Goal: Answer question/provide support: Share knowledge or assist other users

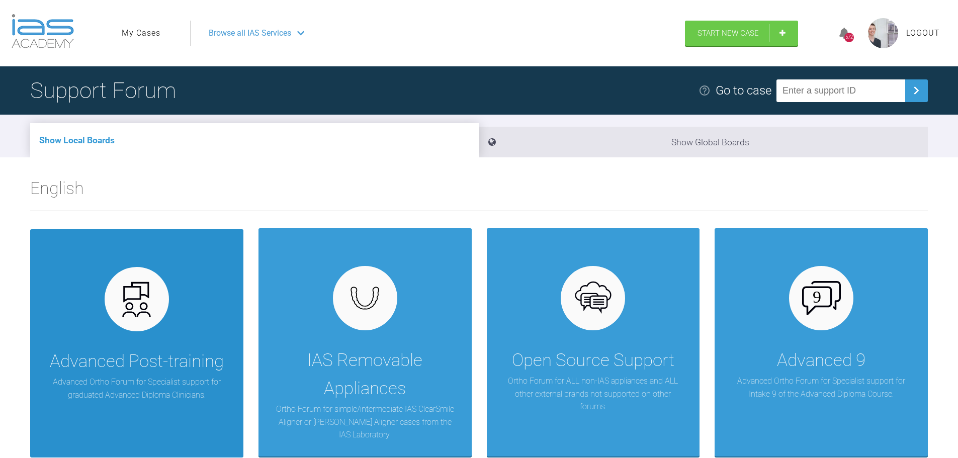
click at [191, 309] on div "Advanced Post-training Advanced Ortho Forum for Specialist support for graduate…" at bounding box center [136, 343] width 213 height 228
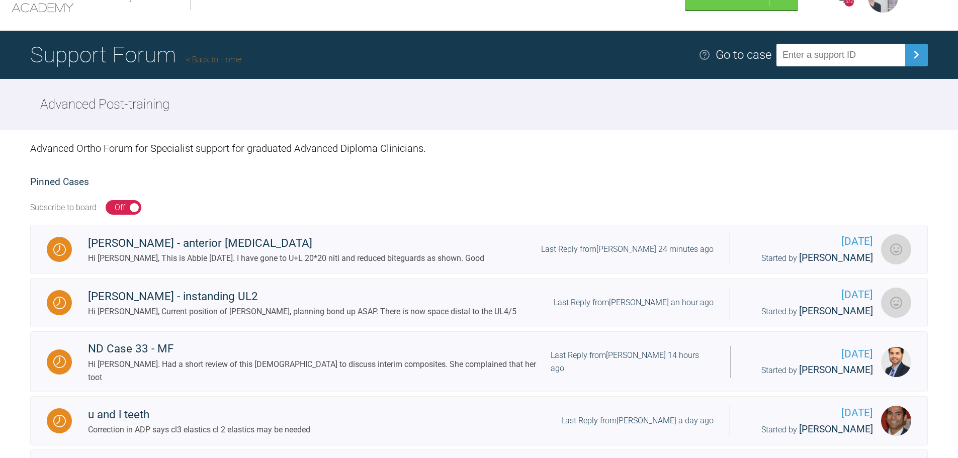
scroll to position [50, 0]
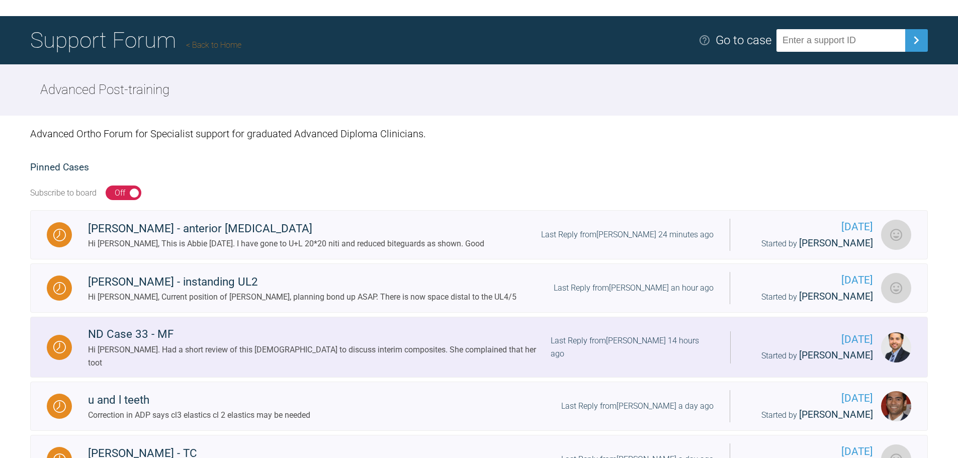
drag, startPoint x: 164, startPoint y: 334, endPoint x: 133, endPoint y: 338, distance: 31.5
click at [133, 338] on div "ND Case 33 - MF" at bounding box center [319, 334] width 462 height 18
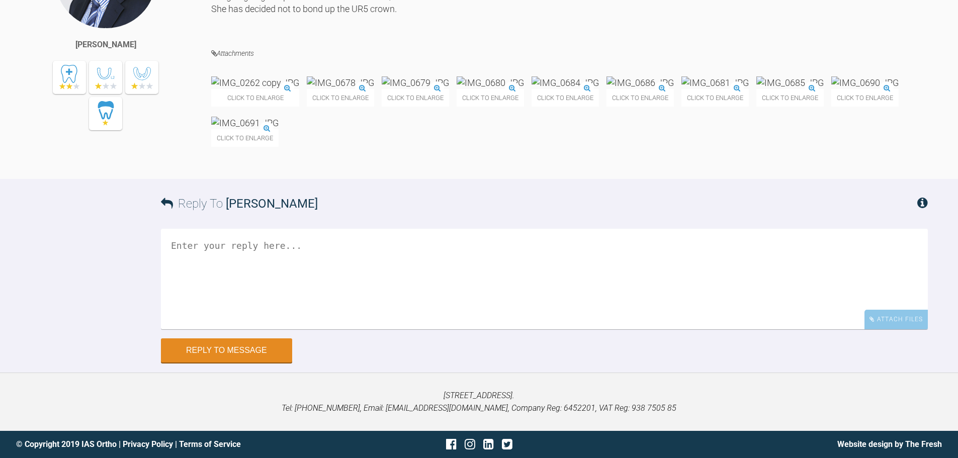
scroll to position [7887, 0]
click at [928, 179] on div "[PERSON_NAME] Hi [PERSON_NAME]. Had a short review of this [DEMOGRAPHIC_DATA] t…" at bounding box center [479, 53] width 958 height 252
click at [271, 89] on img at bounding box center [255, 82] width 88 height 13
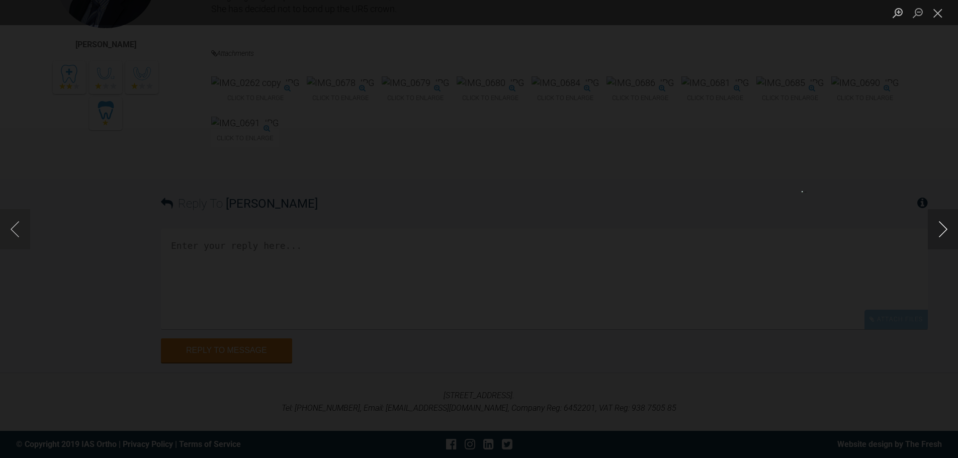
click at [939, 235] on button "Next image" at bounding box center [943, 229] width 30 height 40
click at [12, 236] on button "Previous image" at bounding box center [15, 229] width 30 height 40
click at [941, 225] on button "Next image" at bounding box center [943, 229] width 30 height 40
click at [943, 229] on button "Next image" at bounding box center [943, 229] width 30 height 40
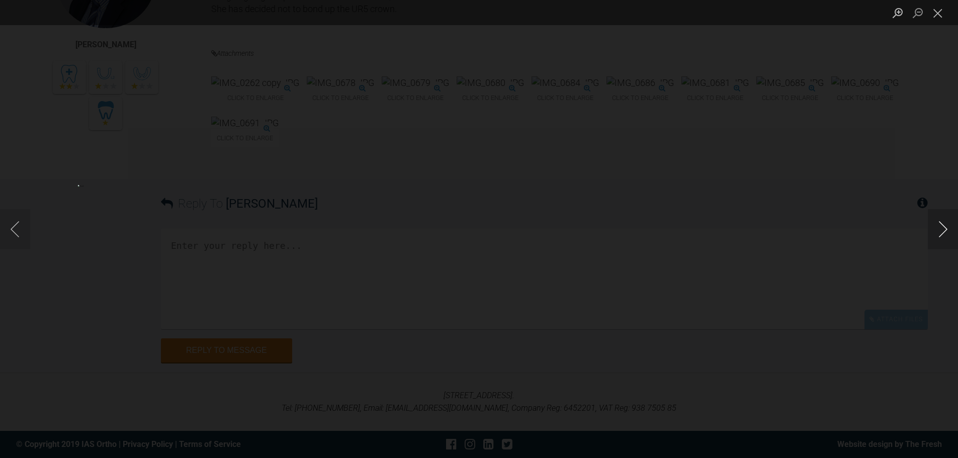
click at [943, 229] on button "Next image" at bounding box center [943, 229] width 30 height 40
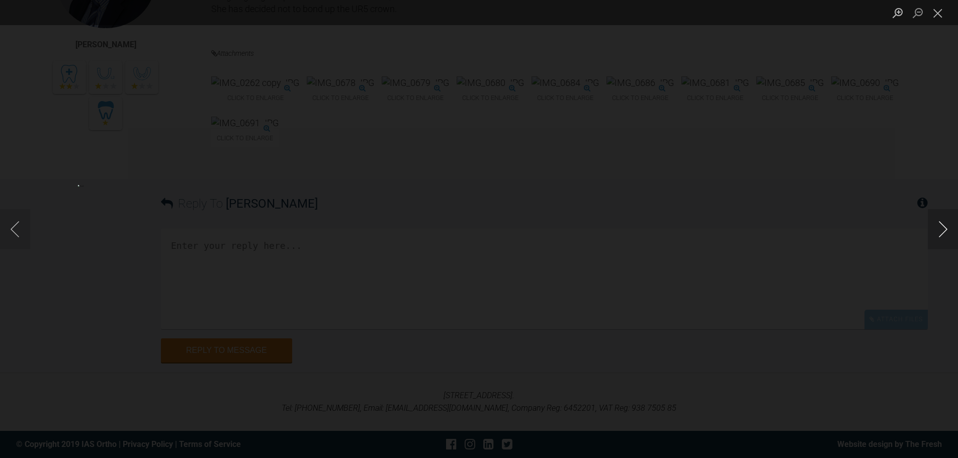
click at [943, 229] on button "Next image" at bounding box center [943, 229] width 30 height 40
click at [939, 227] on button "Next image" at bounding box center [943, 229] width 30 height 40
click at [939, 13] on button "Close lightbox" at bounding box center [938, 13] width 20 height 18
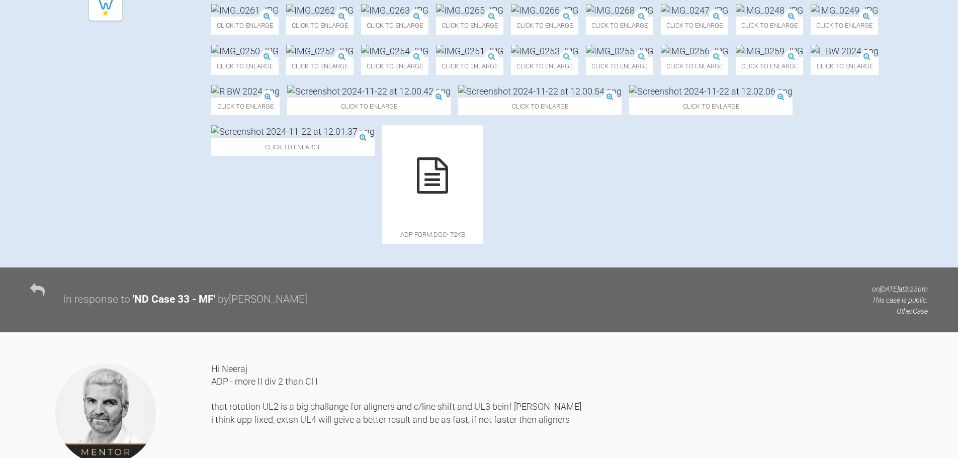
scroll to position [441, 0]
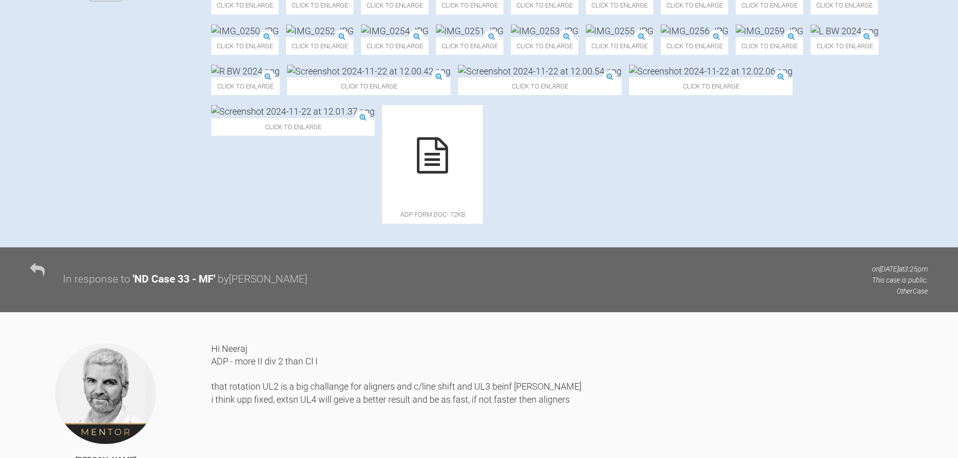
click at [279, 55] on div "Click to enlarge" at bounding box center [244, 40] width 67 height 30
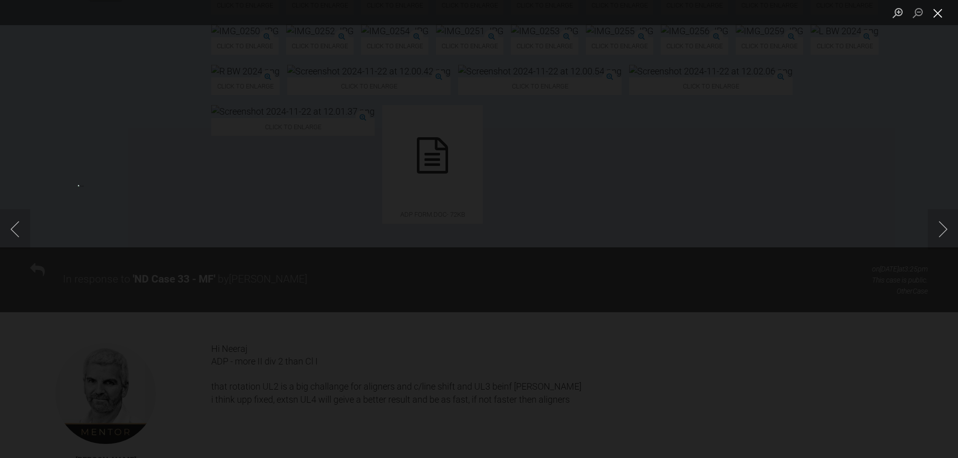
click at [944, 11] on button "Close lightbox" at bounding box center [938, 13] width 20 height 18
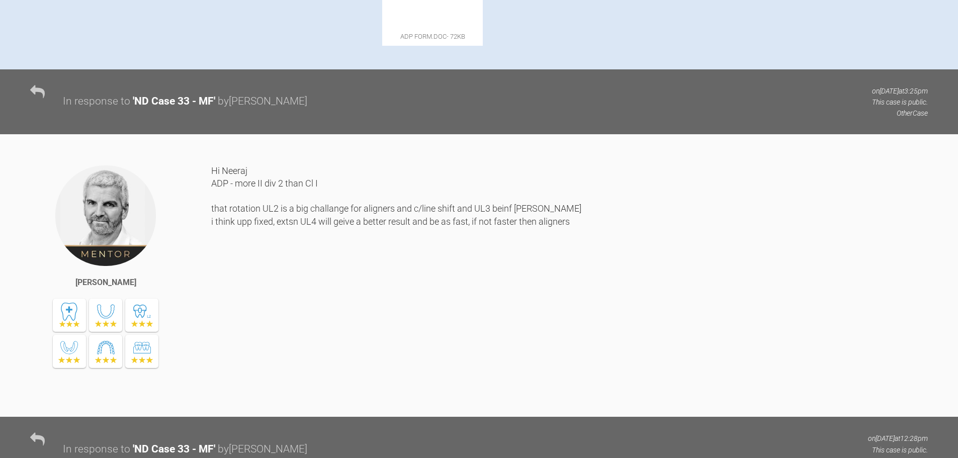
scroll to position [743, 0]
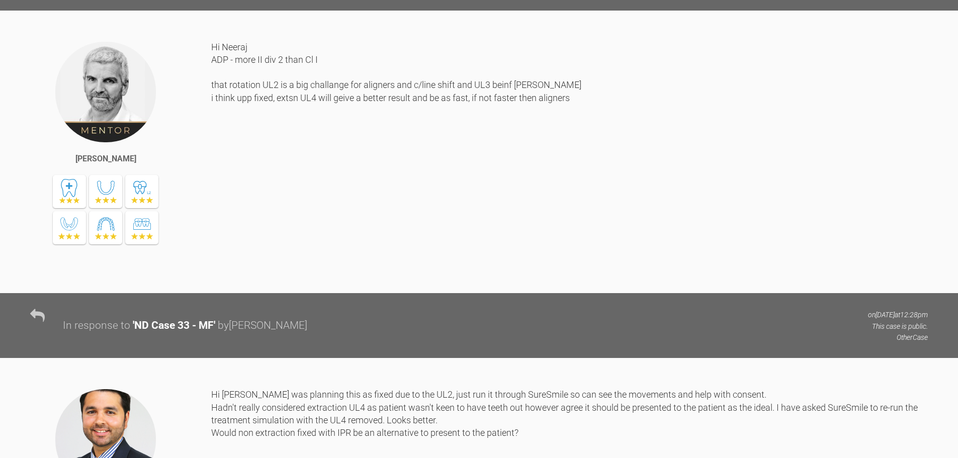
click at [715, 278] on div "Hi Neeraj ADP - more II div 2 than Cl I that rotation UL2 is a big challange fo…" at bounding box center [569, 159] width 716 height 237
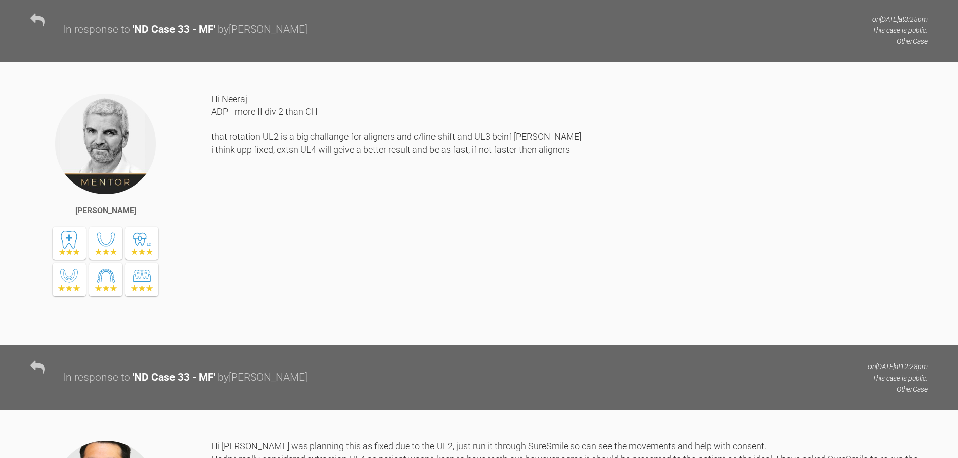
scroll to position [693, 0]
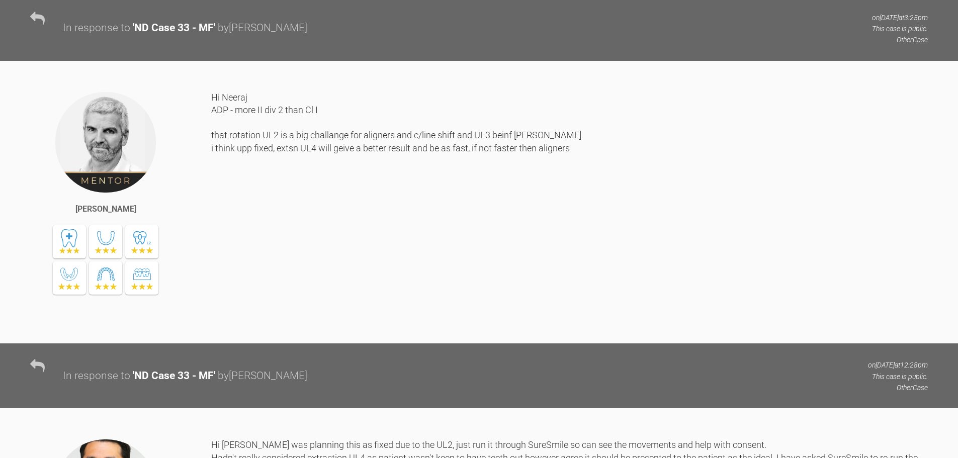
click at [708, 309] on div "Hi Neeraj ADP - more II div 2 than Cl I that rotation UL2 is a big challange fo…" at bounding box center [569, 209] width 716 height 237
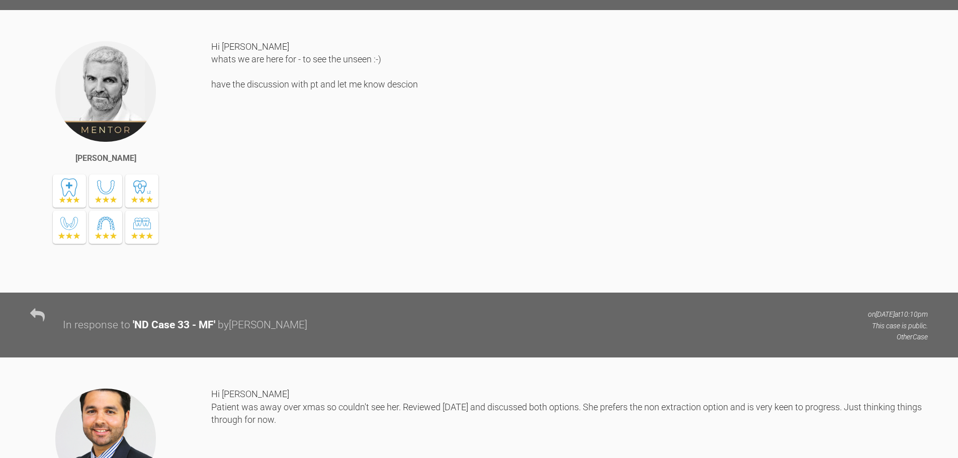
scroll to position [1447, 0]
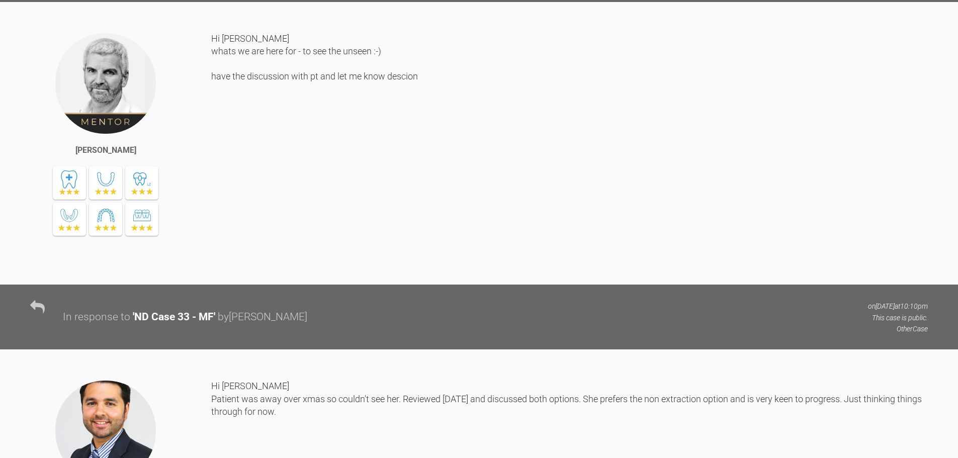
click at [33, 193] on div "[PERSON_NAME] Hi [PERSON_NAME] whats we are here for - to see the unseen :-) ha…" at bounding box center [479, 143] width 958 height 283
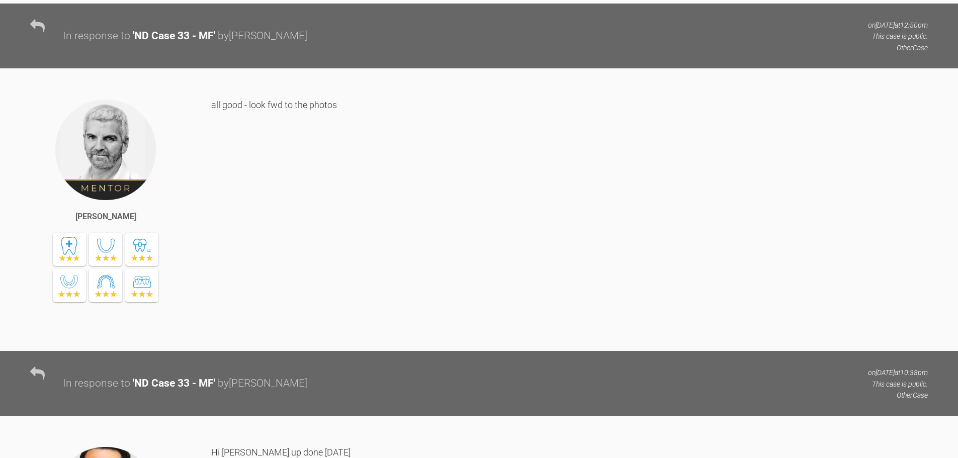
scroll to position [3910, 0]
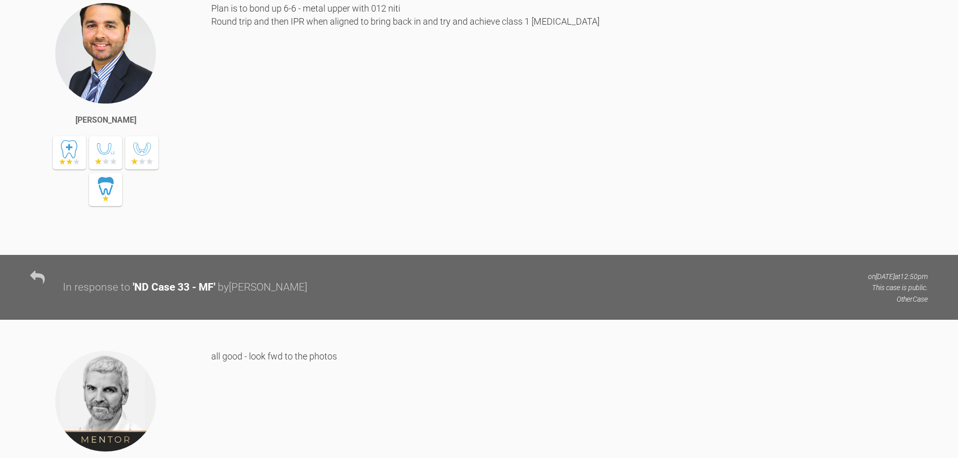
click at [403, 239] on div "Plan is to bond up 6-6 - metal upper with 012 niti Round trip and then IPR when…" at bounding box center [569, 120] width 716 height 237
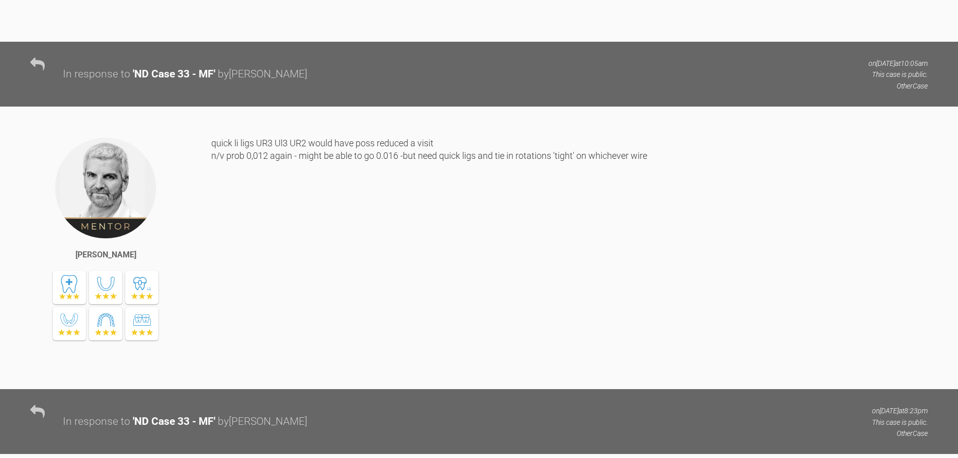
scroll to position [4916, 0]
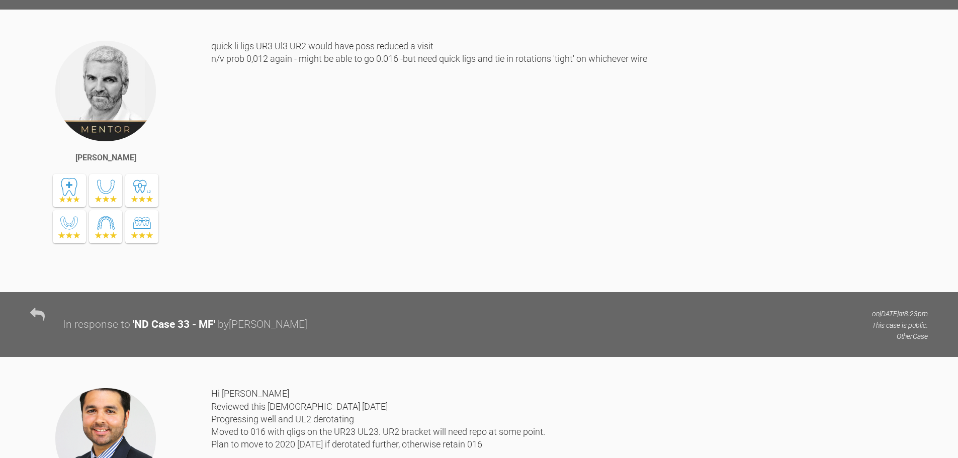
click at [776, 273] on div "quick li ligs UR3 Ul3 UR2 would have poss reduced a visit n/v prob 0,012 again …" at bounding box center [569, 158] width 716 height 237
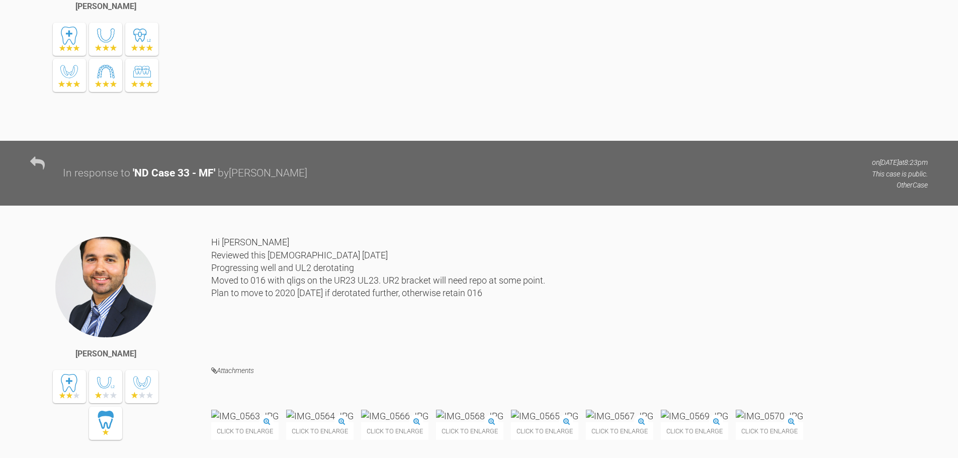
scroll to position [4865, 0]
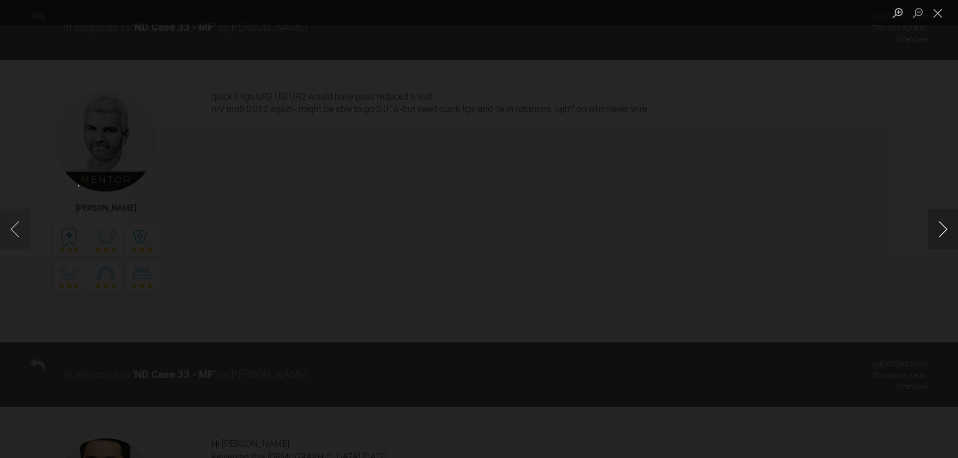
click at [940, 222] on button "Next image" at bounding box center [943, 229] width 30 height 40
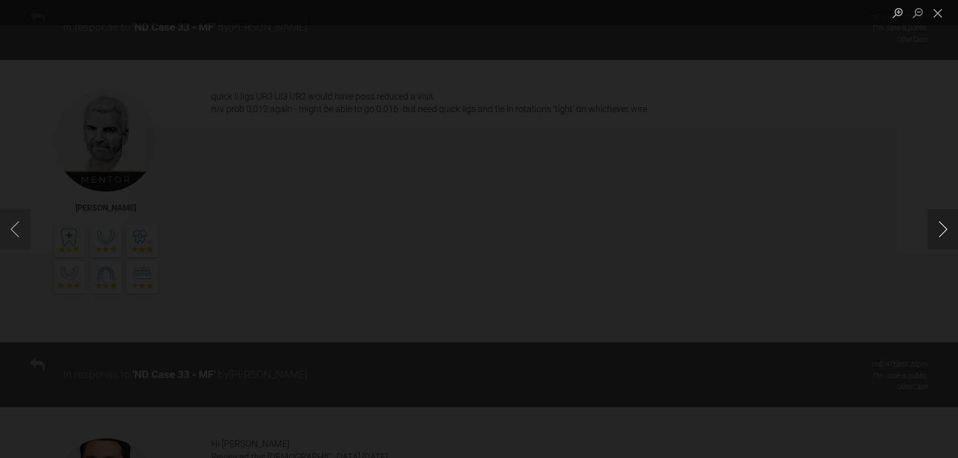
click at [940, 222] on button "Next image" at bounding box center [943, 229] width 30 height 40
click at [940, 17] on button "Close lightbox" at bounding box center [938, 13] width 20 height 18
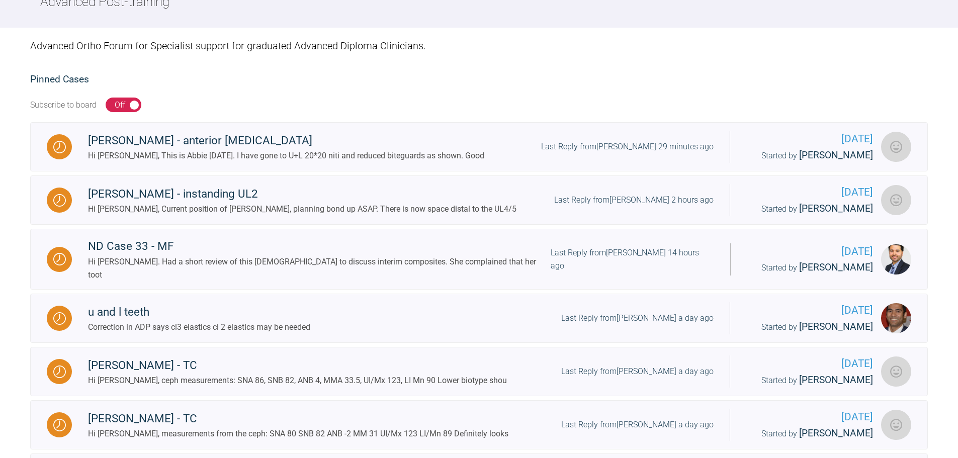
scroll to position [151, 0]
